Goal: Task Accomplishment & Management: Manage account settings

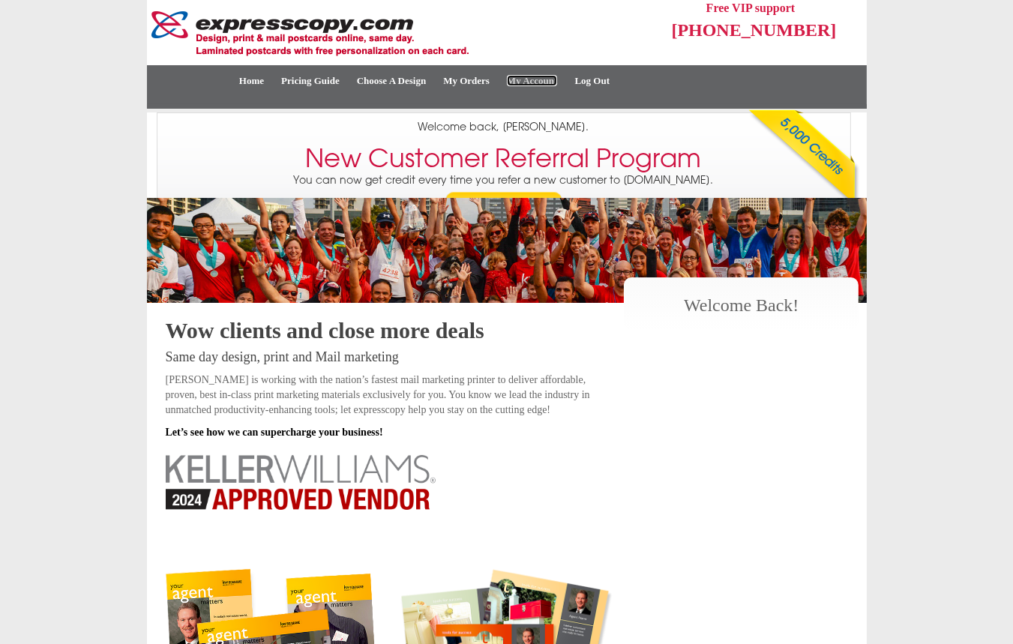
click at [534, 79] on link "My Account" at bounding box center [532, 80] width 51 height 11
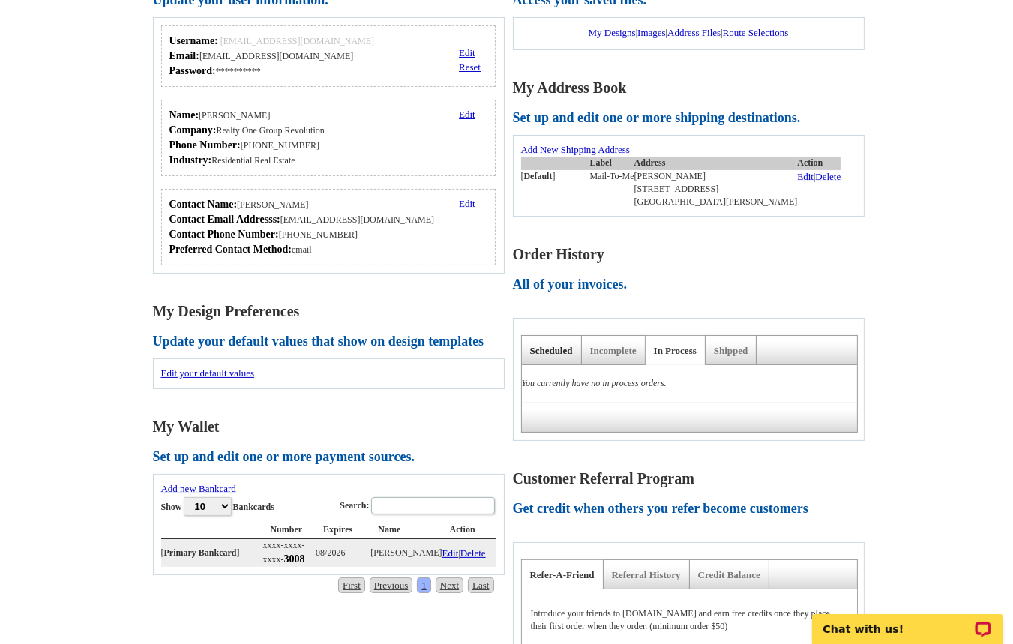
click at [557, 352] on link "Scheduled" at bounding box center [551, 350] width 43 height 11
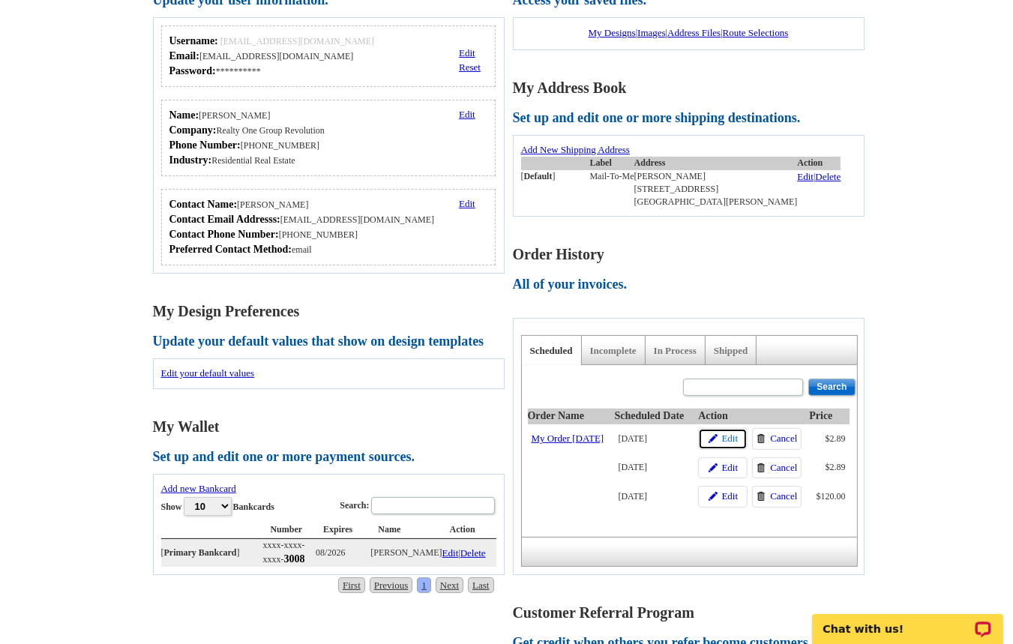
click at [735, 435] on span "Edit" at bounding box center [730, 439] width 17 height 14
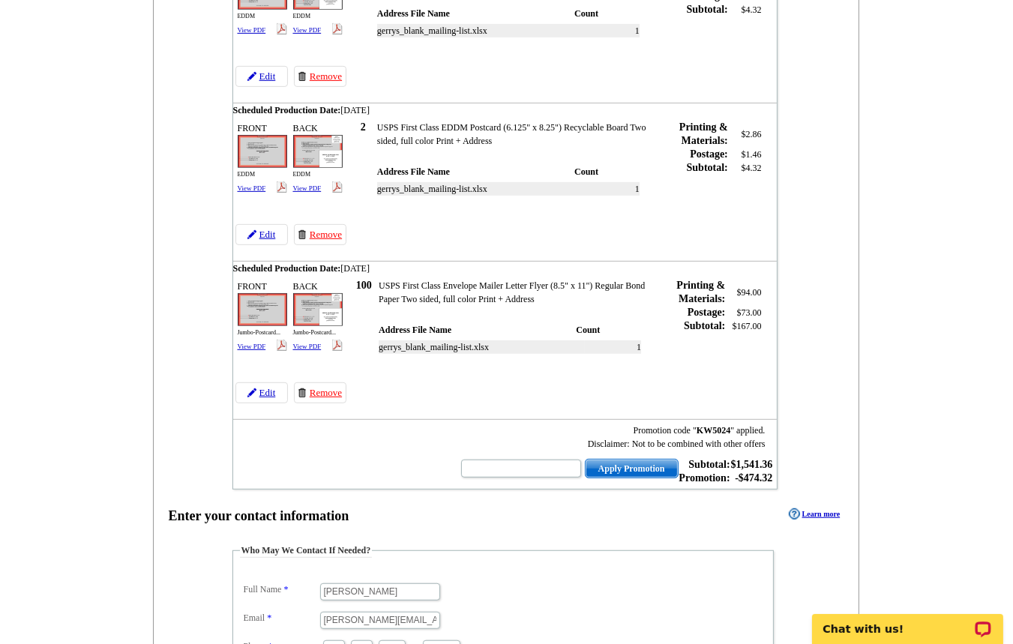
scroll to position [402, 0]
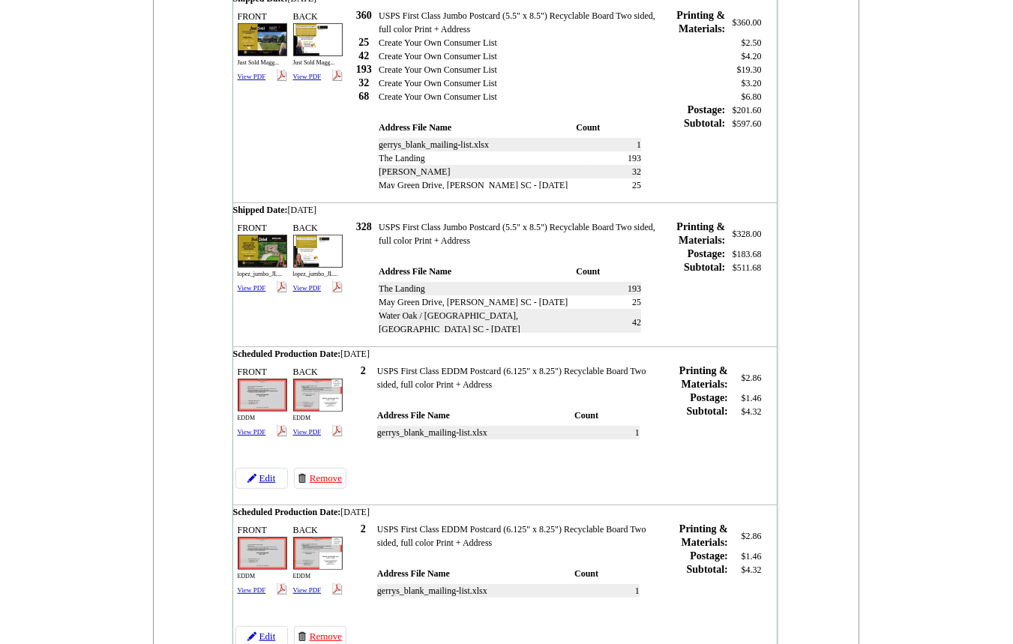
click at [11, 414] on main "Checkout Order Name: My Order 2024-08-01 Save Order Review your order Learn mor…" at bounding box center [506, 570] width 1013 height 1746
